Goal: Task Accomplishment & Management: Manage account settings

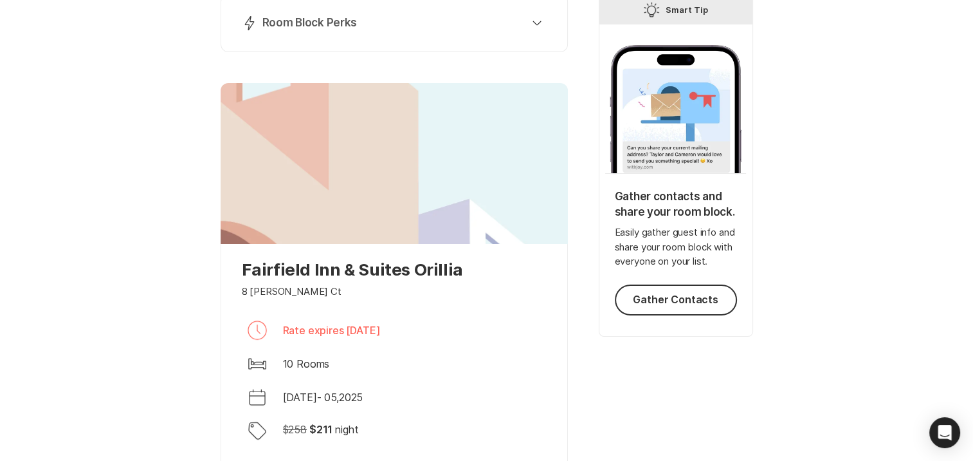
scroll to position [193, 0]
click at [136, 151] on div "Your room blocks are ready Share your booking link with guests to ensure they g…" at bounding box center [486, 277] width 973 height 838
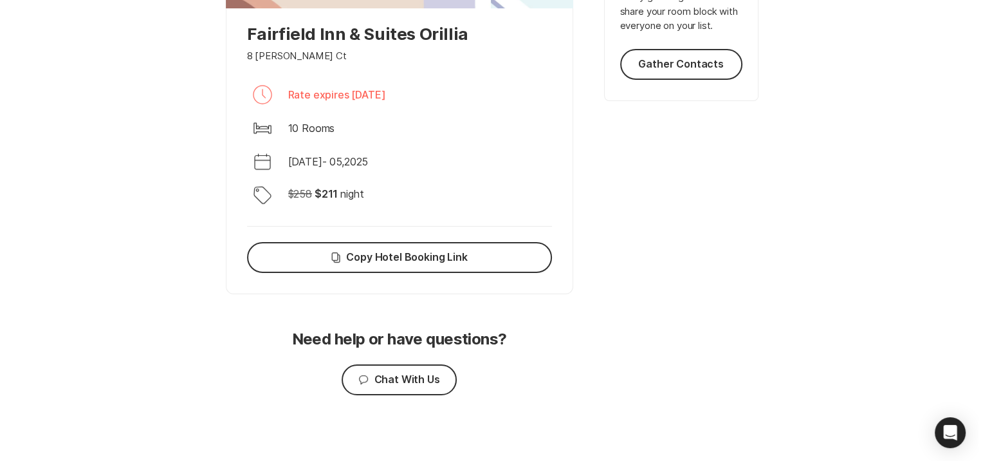
scroll to position [0, 0]
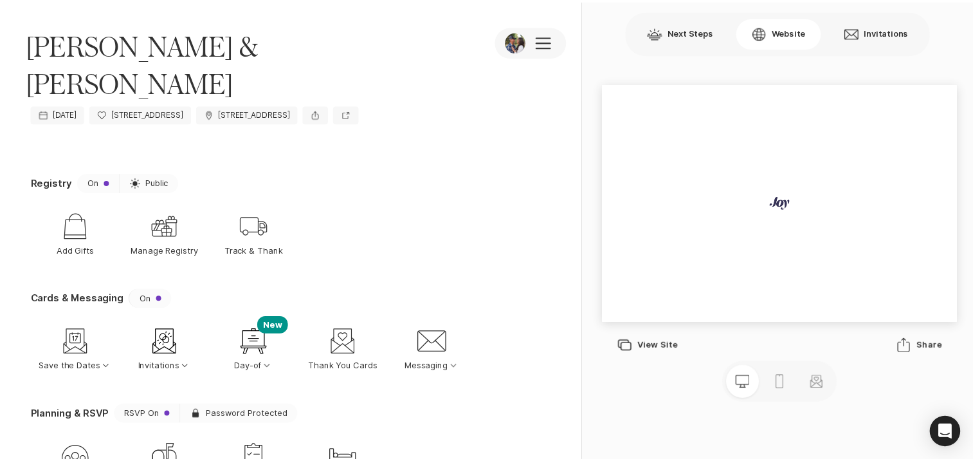
scroll to position [146, 0]
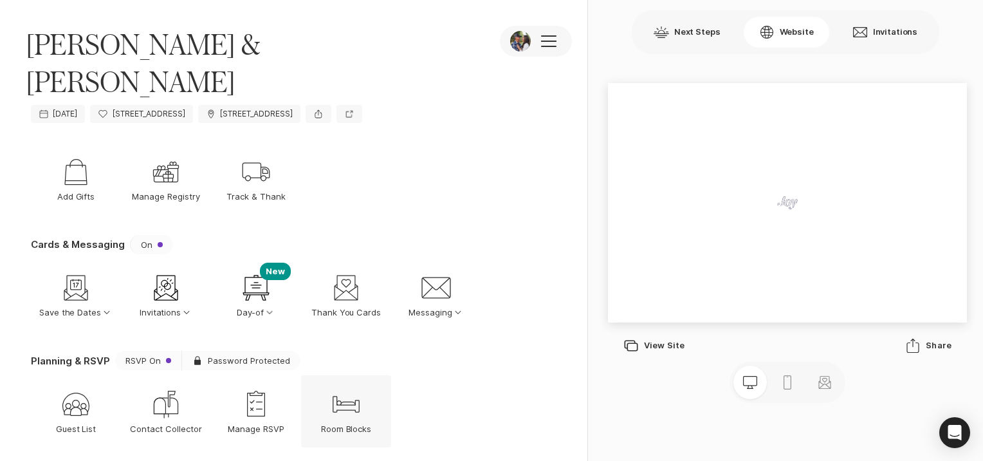
click at [343, 389] on icon "Bed" at bounding box center [346, 404] width 31 height 31
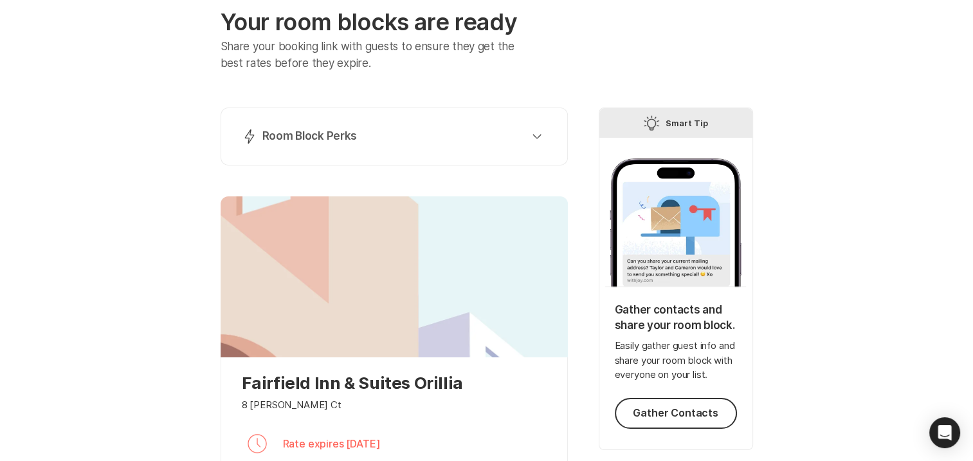
scroll to position [129, 0]
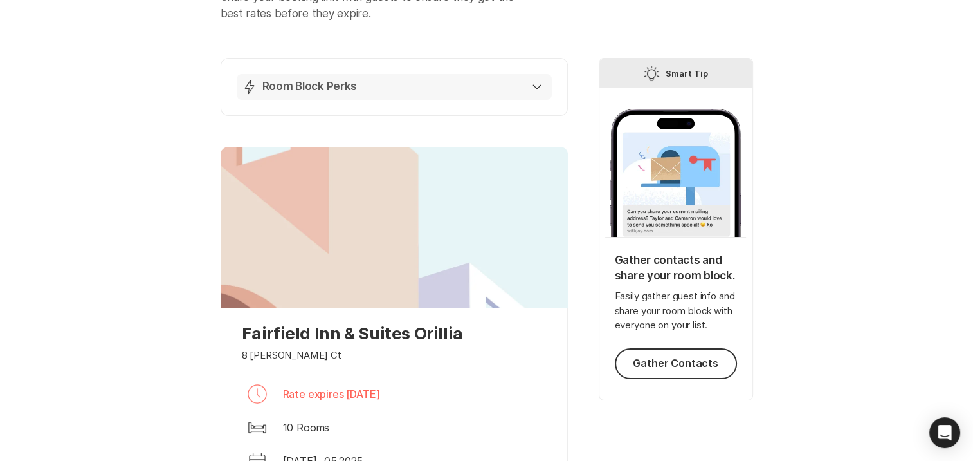
click at [535, 83] on div "Lightning Bolt Room Block Perks" at bounding box center [392, 86] width 300 height 15
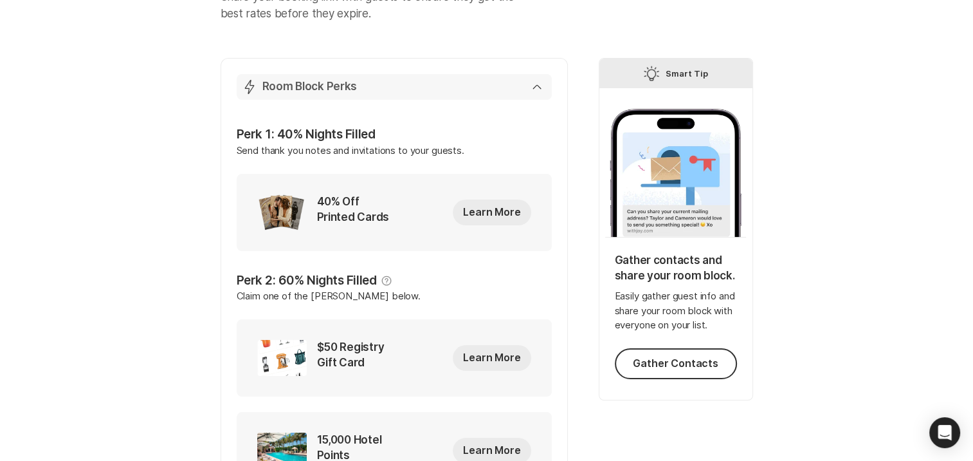
click at [535, 83] on div "Lightning Bolt Room Block Perks" at bounding box center [392, 86] width 300 height 15
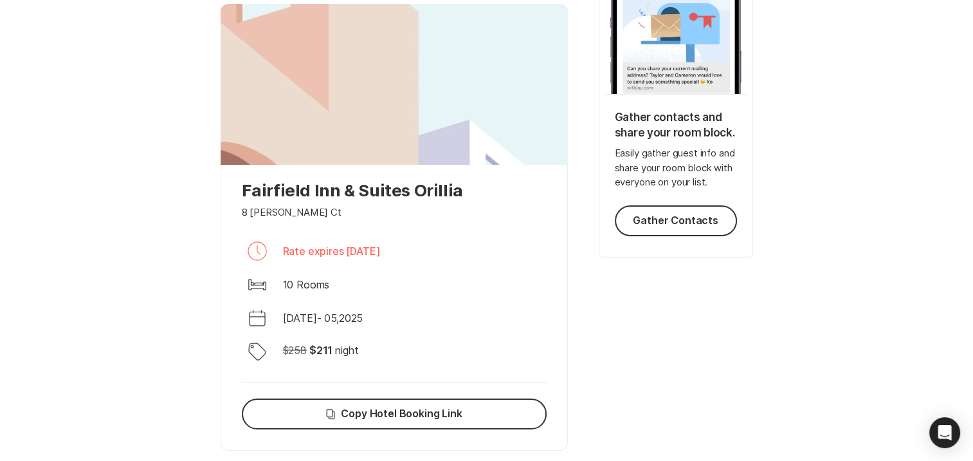
scroll to position [257, 0]
